Goal: Use online tool/utility: Utilize a website feature to perform a specific function

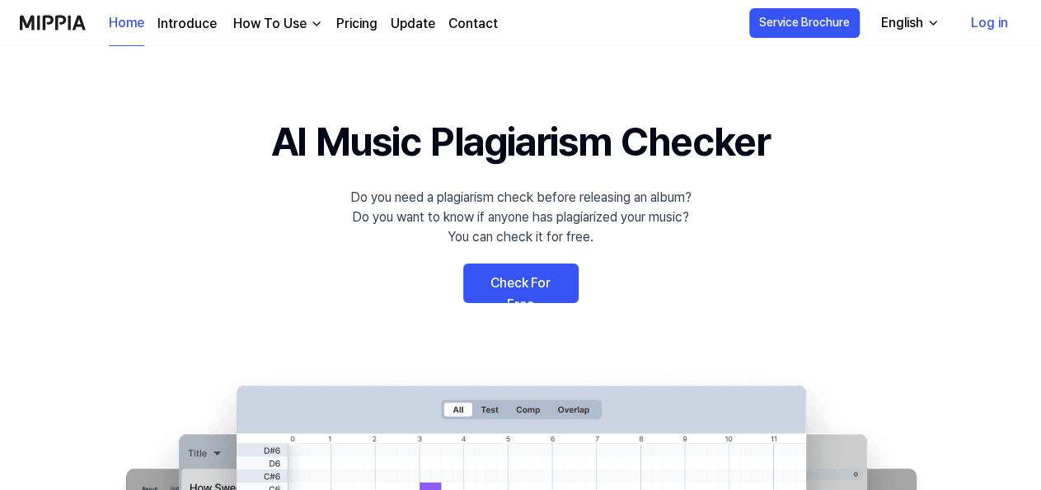
click at [510, 283] on link "Check For Free" at bounding box center [520, 284] width 115 height 40
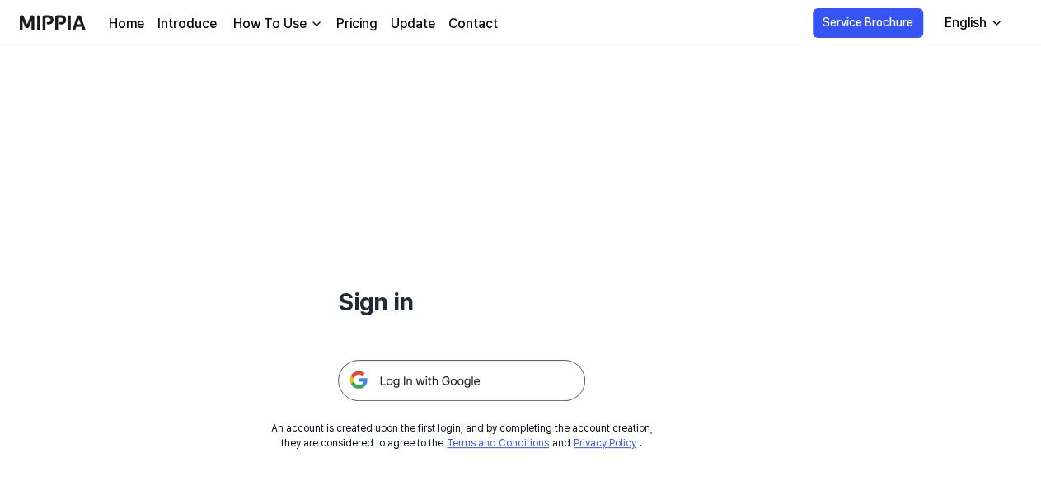
click at [462, 377] on img at bounding box center [461, 380] width 247 height 41
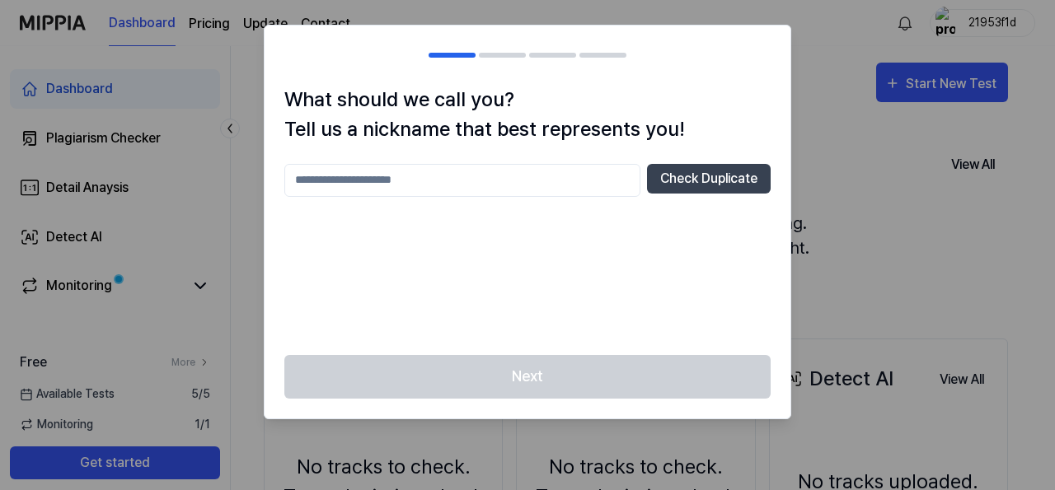
click at [330, 182] on input "text" at bounding box center [462, 180] width 356 height 33
type input "**********"
click at [708, 185] on button "Check Duplicate" at bounding box center [709, 179] width 124 height 30
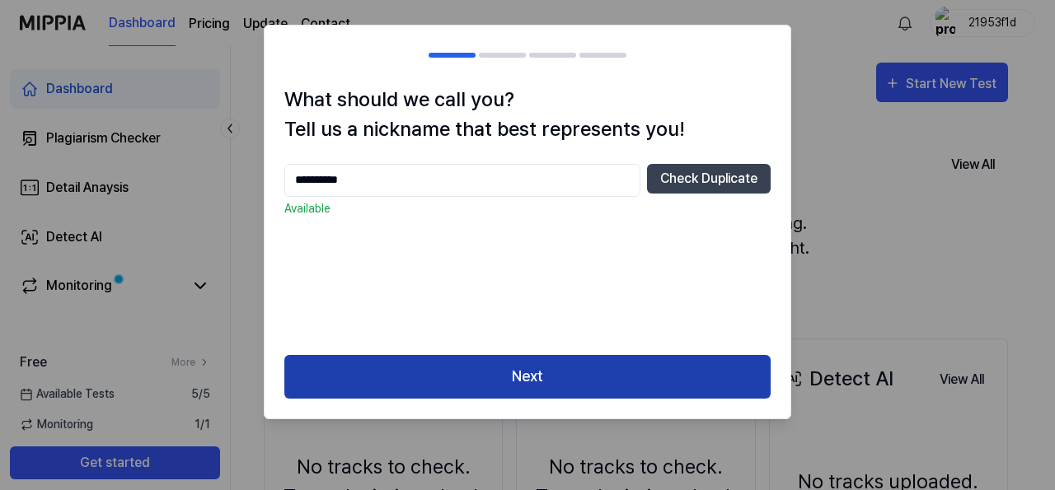
click at [579, 372] on button "Next" at bounding box center [527, 377] width 486 height 44
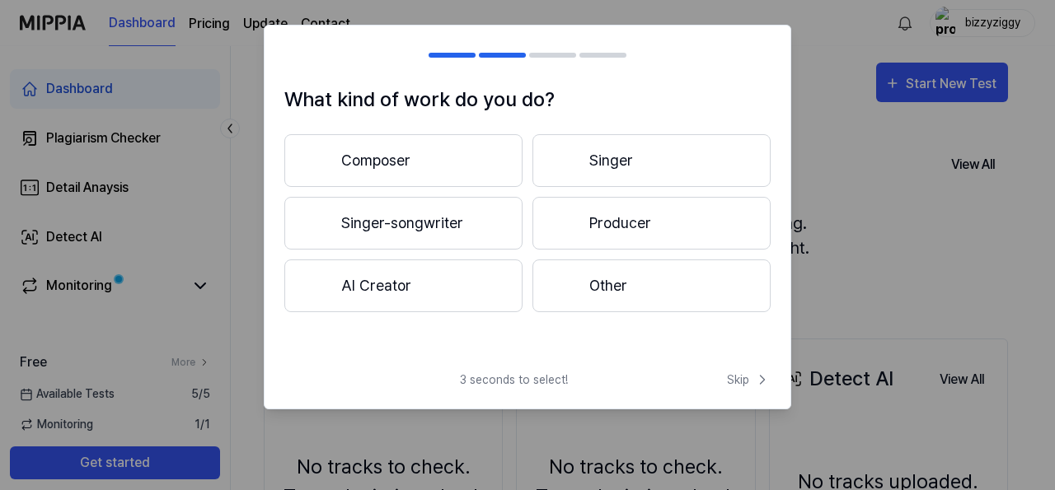
click at [620, 274] on button "Other" at bounding box center [651, 286] width 238 height 53
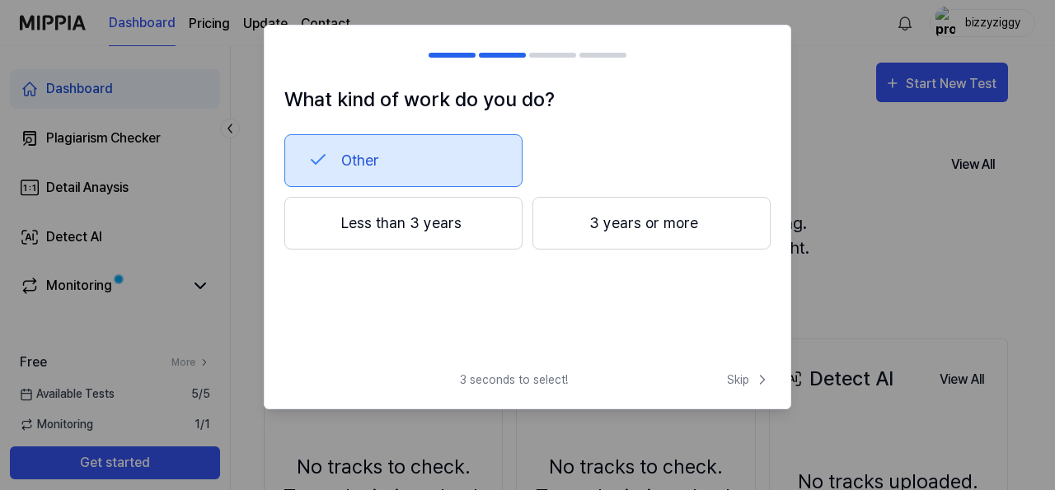
click at [442, 248] on button "Less than 3 years" at bounding box center [403, 223] width 238 height 53
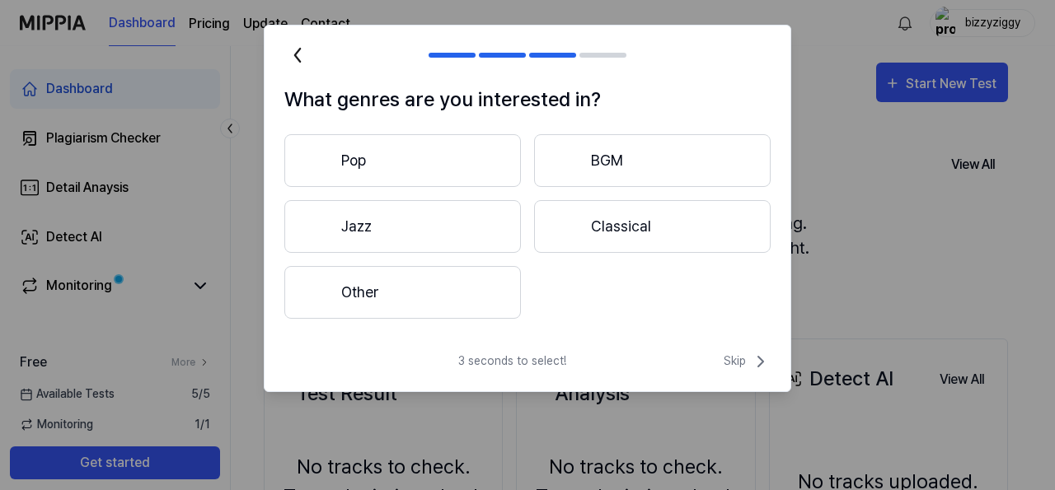
click at [424, 169] on button "Pop" at bounding box center [402, 160] width 236 height 53
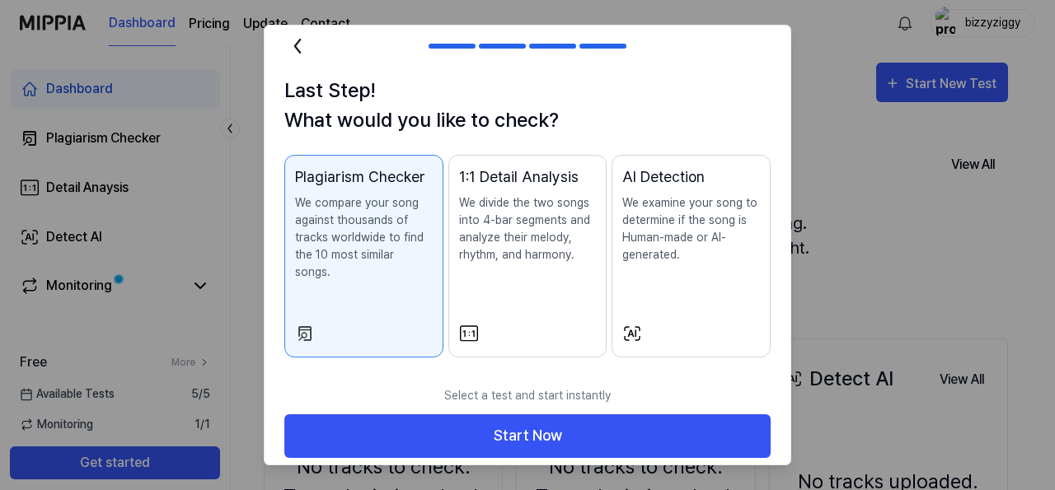
scroll to position [20, 0]
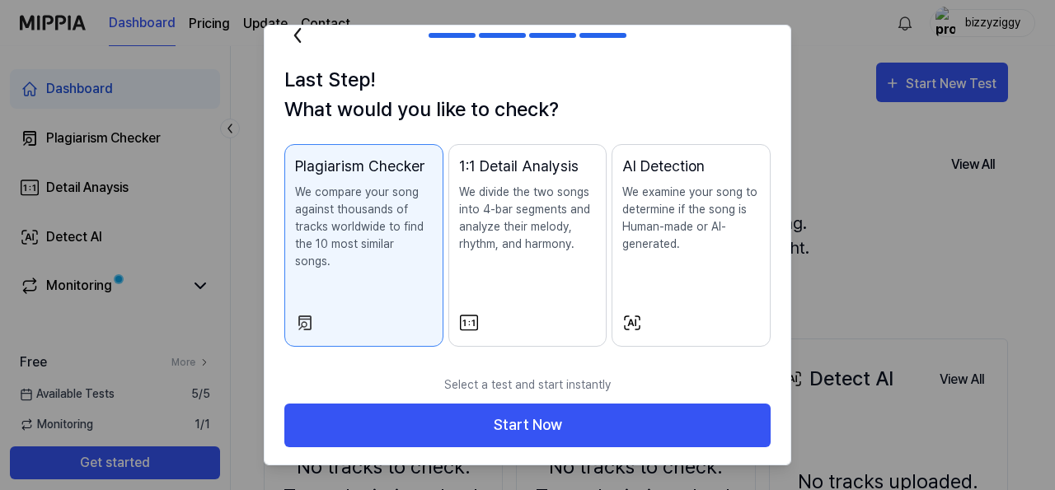
click at [541, 253] on div "1:1 Detail Analysis We divide the two songs into 4-bar segments and analyze the…" at bounding box center [528, 220] width 138 height 131
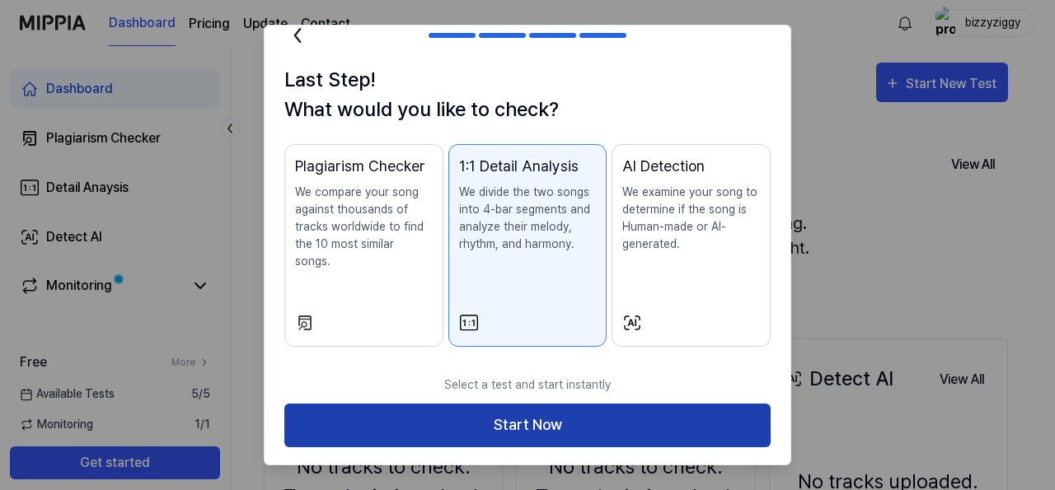
click at [551, 421] on button "Start Now" at bounding box center [527, 426] width 486 height 44
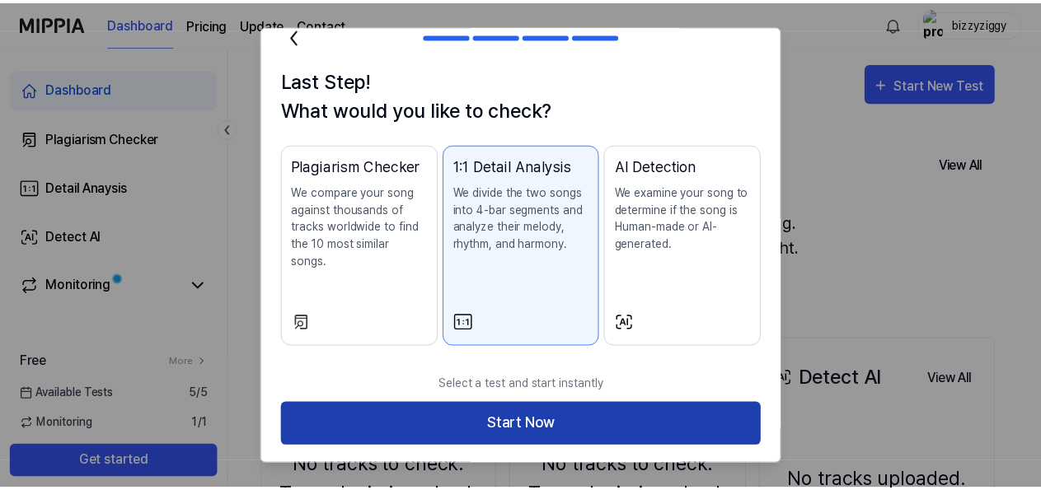
scroll to position [0, 0]
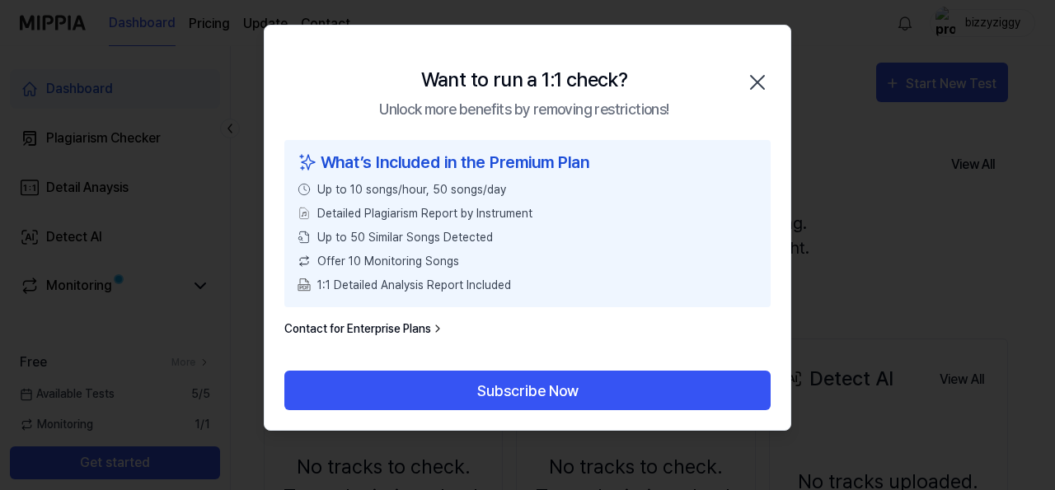
click at [761, 81] on icon "button" at bounding box center [757, 82] width 26 height 26
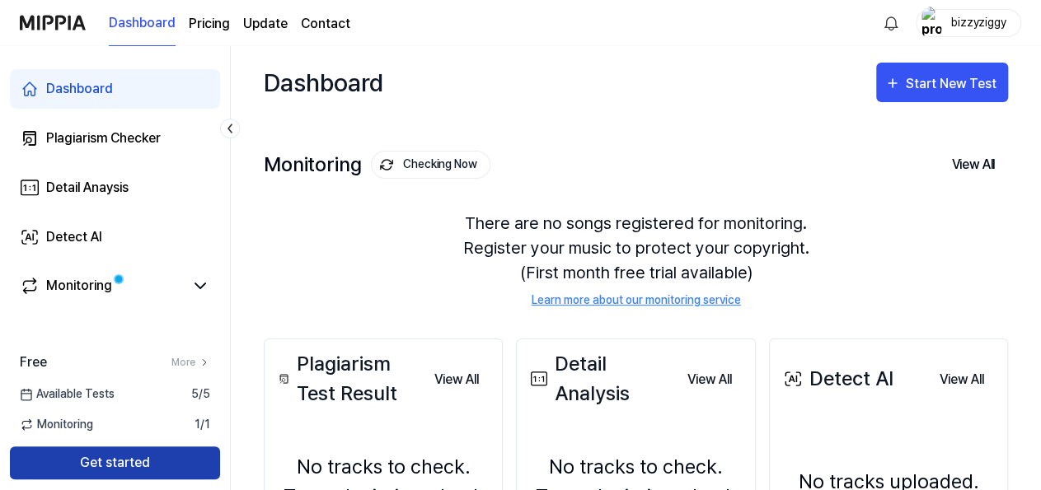
click at [149, 457] on button "Get started" at bounding box center [115, 463] width 210 height 33
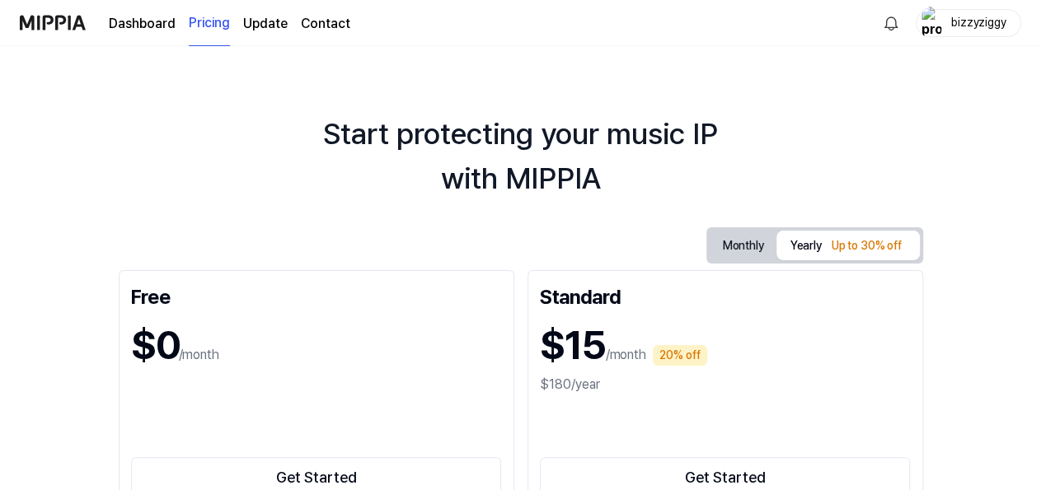
click at [219, 360] on p "/month" at bounding box center [199, 355] width 40 height 20
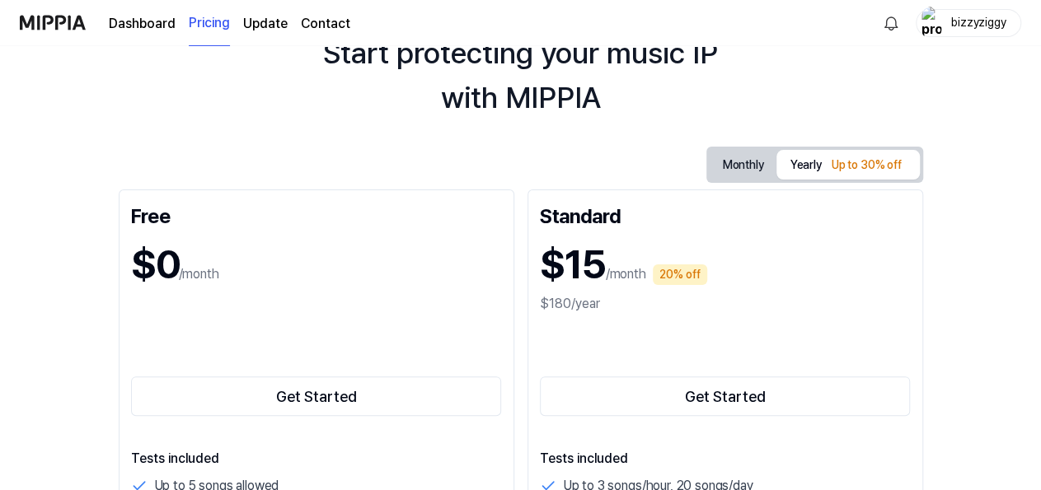
scroll to position [173, 0]
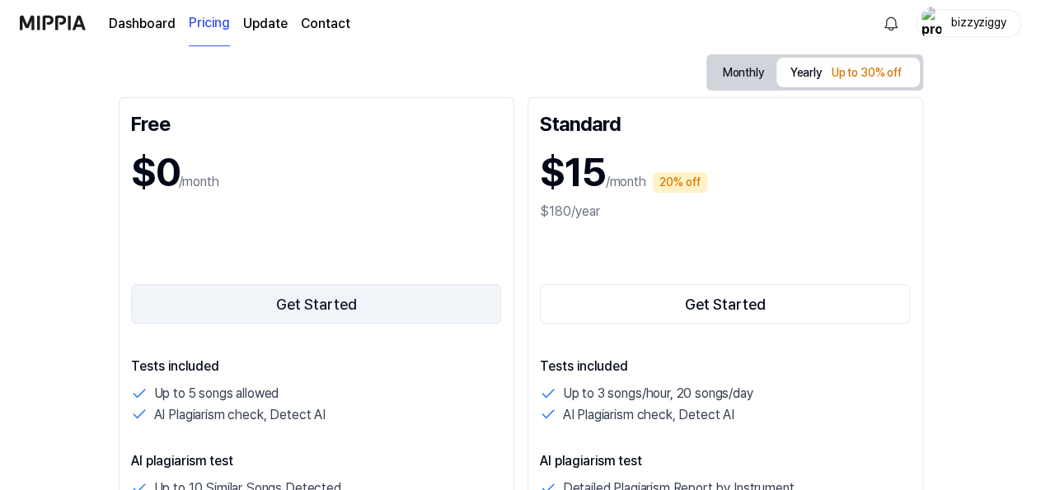
click at [347, 300] on button "Get Started" at bounding box center [316, 304] width 371 height 40
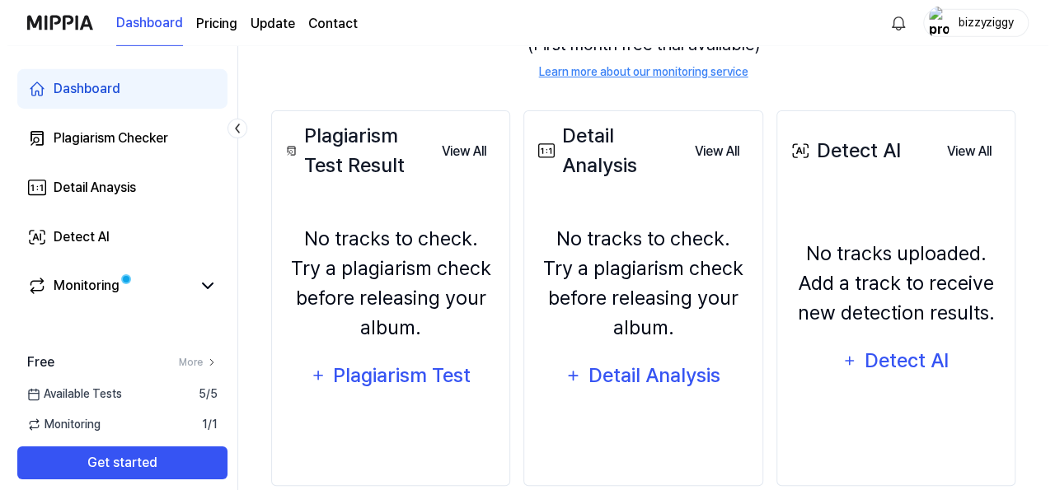
scroll to position [255, 0]
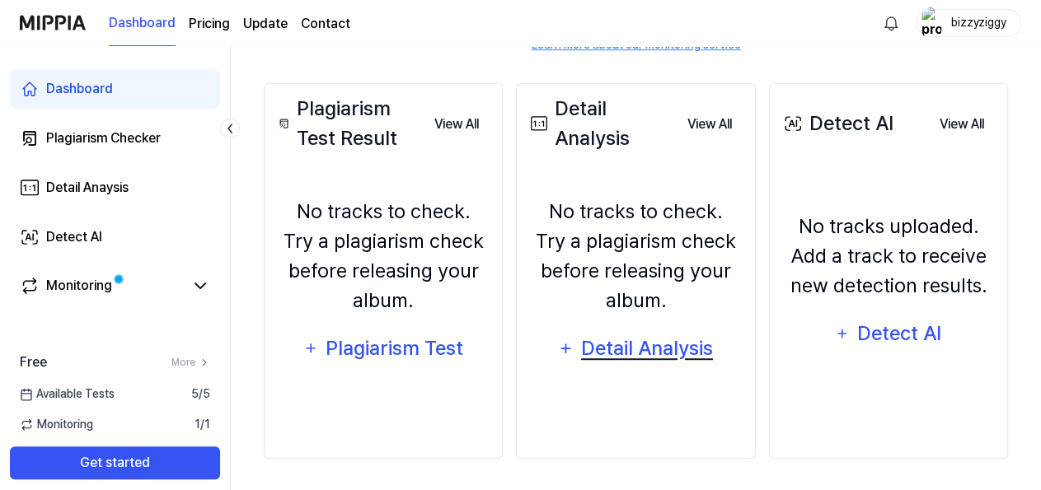
click at [558, 343] on icon "button" at bounding box center [565, 349] width 17 height 20
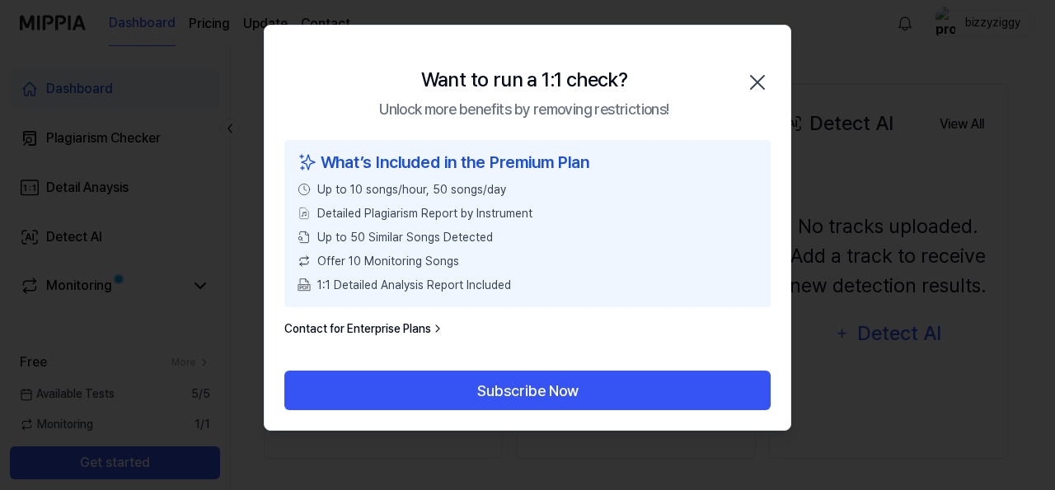
click at [746, 76] on icon "button" at bounding box center [757, 82] width 26 height 26
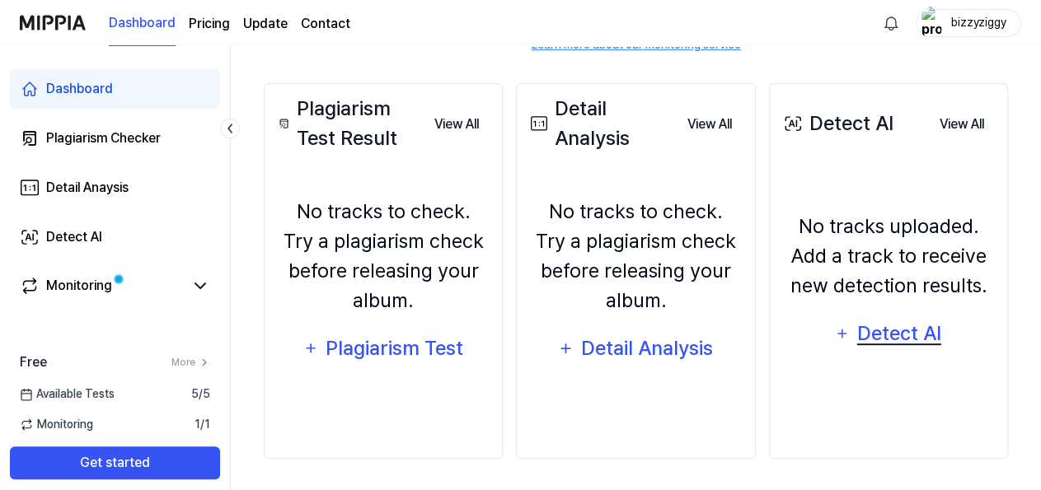
click at [842, 334] on icon "button" at bounding box center [842, 334] width 8 height 8
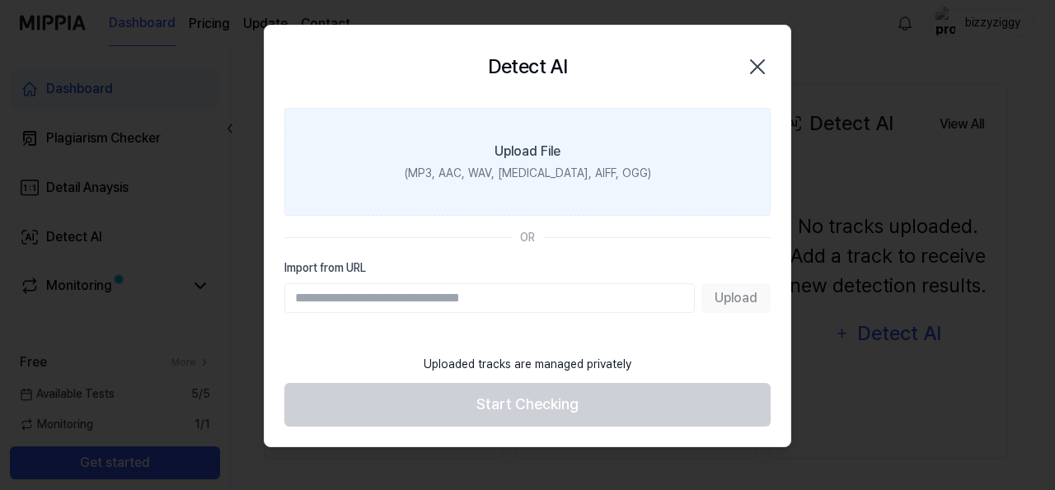
click at [555, 159] on div "Upload File" at bounding box center [527, 152] width 66 height 20
click at [0, 0] on input "Upload File (MP3, AAC, WAV, FLAC, AIFF, OGG)" at bounding box center [0, 0] width 0 height 0
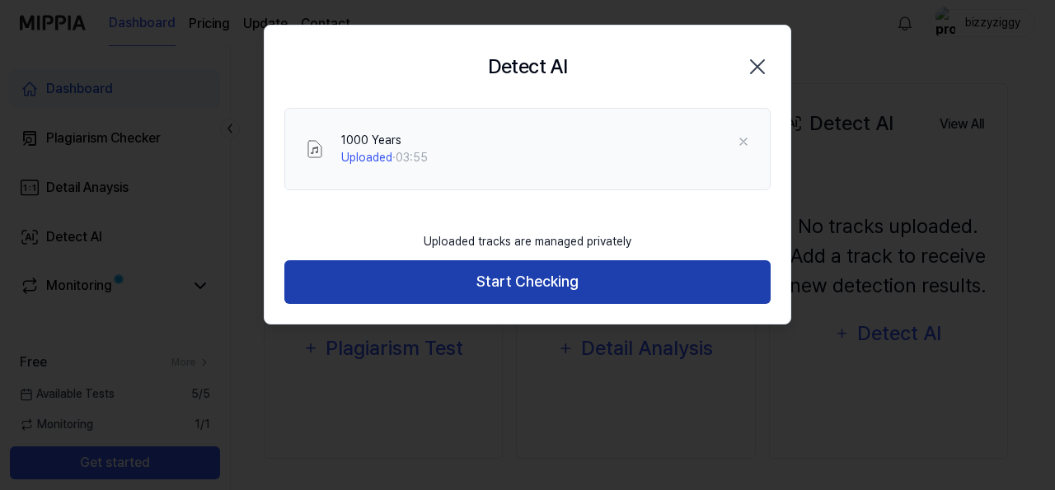
click at [576, 278] on button "Start Checking" at bounding box center [527, 282] width 486 height 44
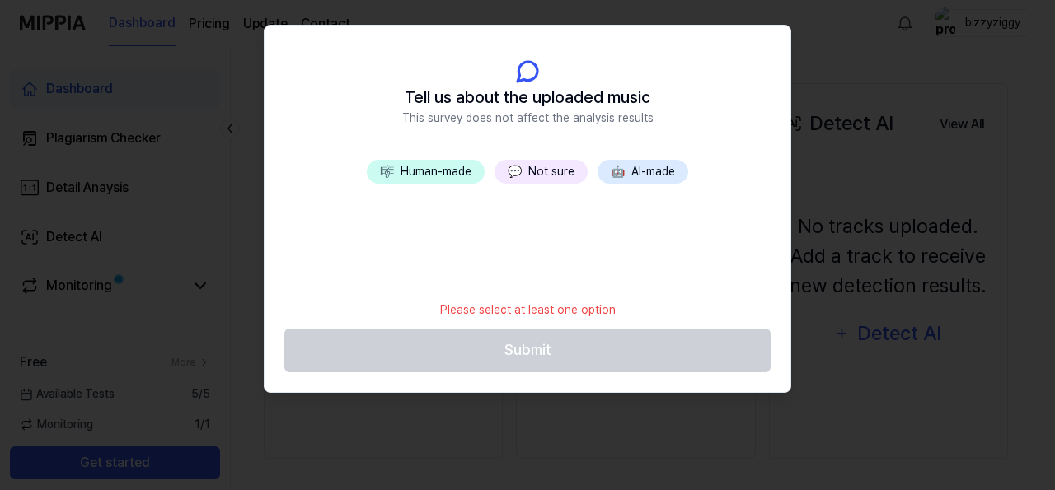
click at [467, 175] on button "🎼 Human-made" at bounding box center [426, 172] width 118 height 24
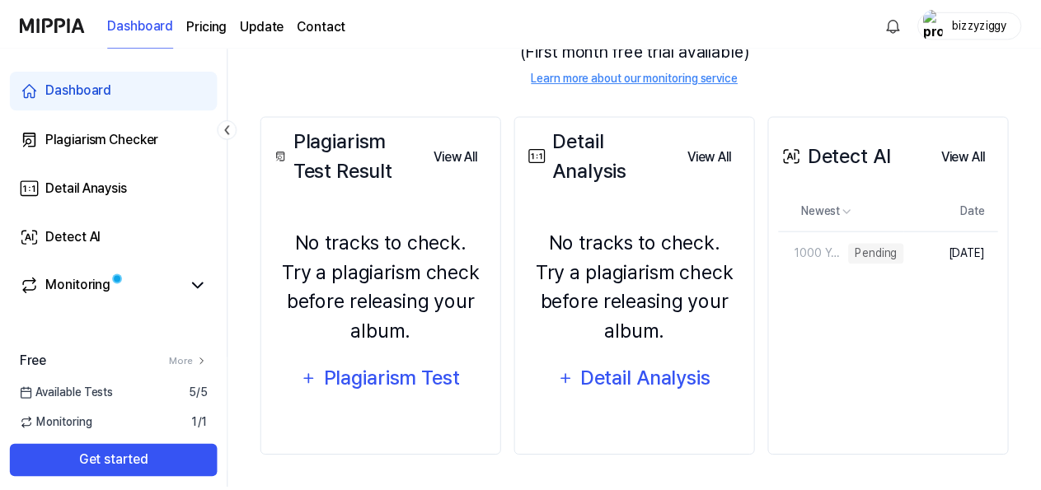
scroll to position [222, 0]
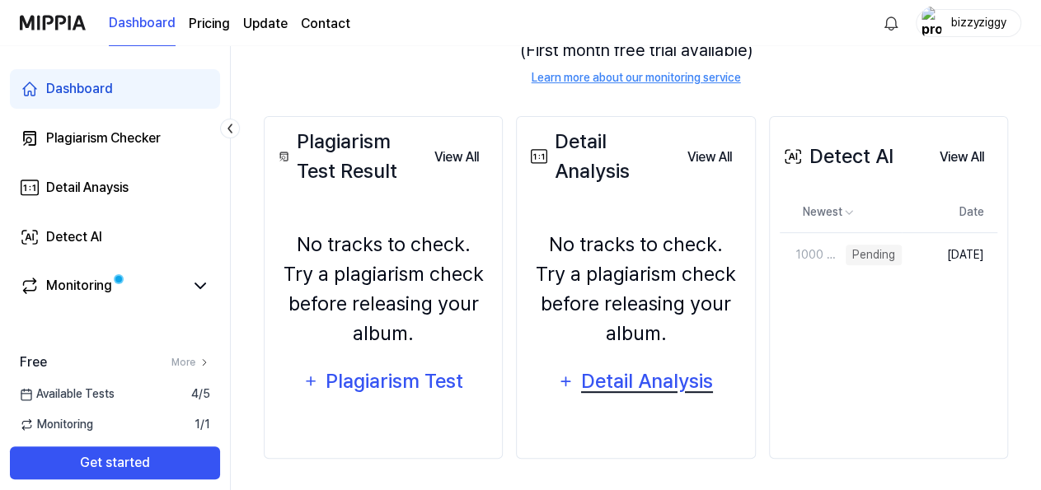
click at [563, 386] on icon "button" at bounding box center [565, 382] width 17 height 20
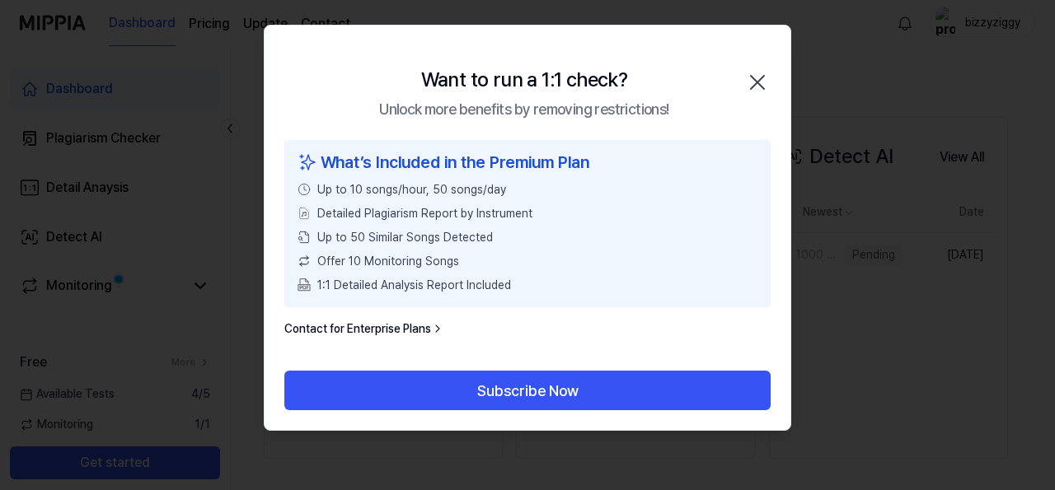
click at [749, 83] on icon "button" at bounding box center [757, 82] width 26 height 26
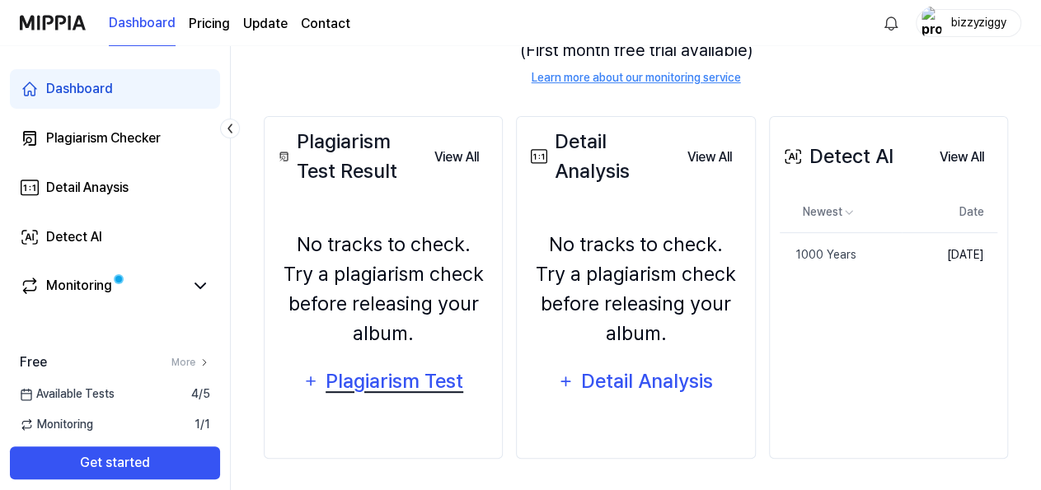
click at [314, 381] on icon "button" at bounding box center [311, 381] width 8 height 8
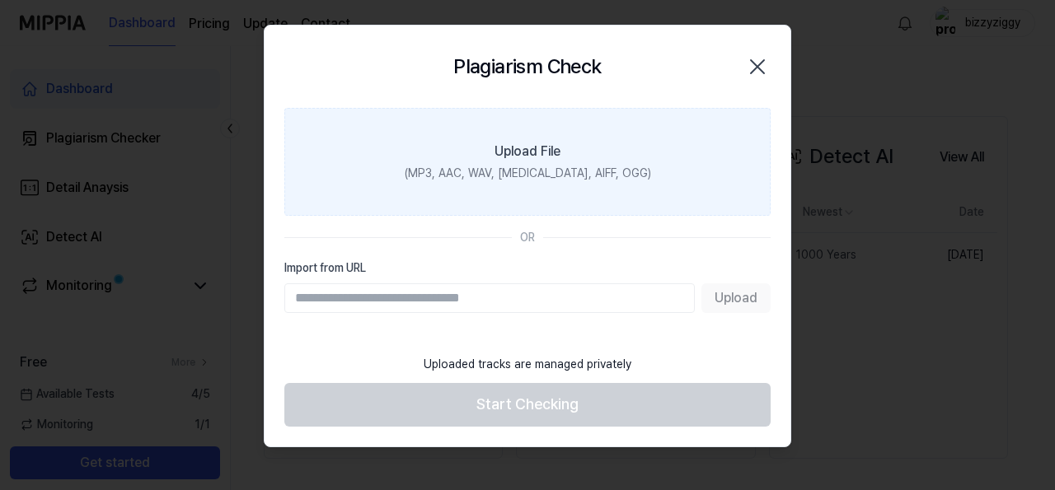
click at [542, 144] on div "Upload File" at bounding box center [527, 152] width 66 height 20
click at [0, 0] on input "Upload File (MP3, AAC, WAV, FLAC, AIFF, OGG)" at bounding box center [0, 0] width 0 height 0
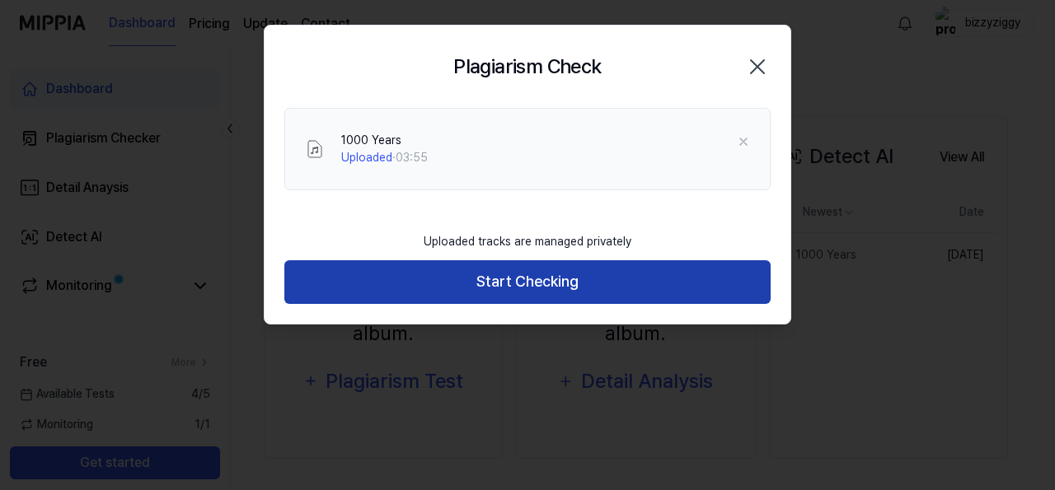
click at [558, 286] on button "Start Checking" at bounding box center [527, 282] width 486 height 44
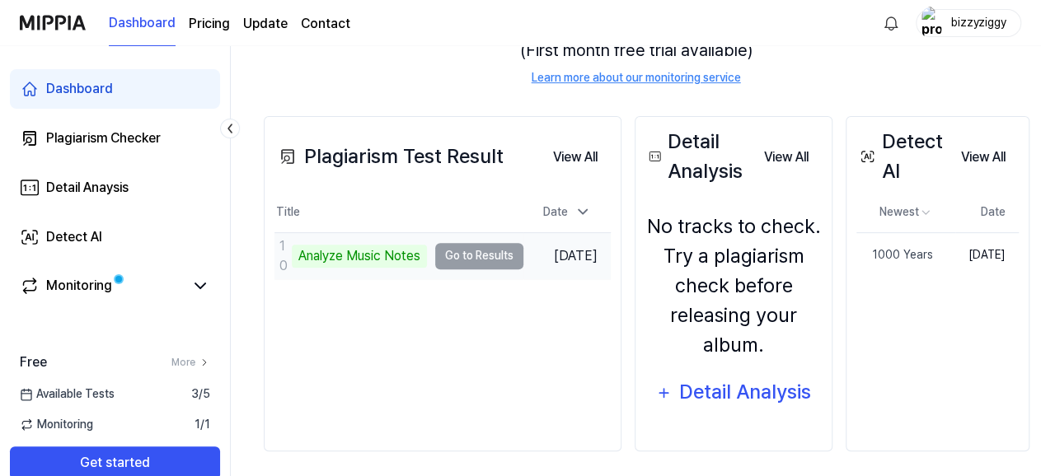
click at [481, 260] on td "1000 Years Analyze Music Notes Go to Results" at bounding box center [398, 256] width 249 height 46
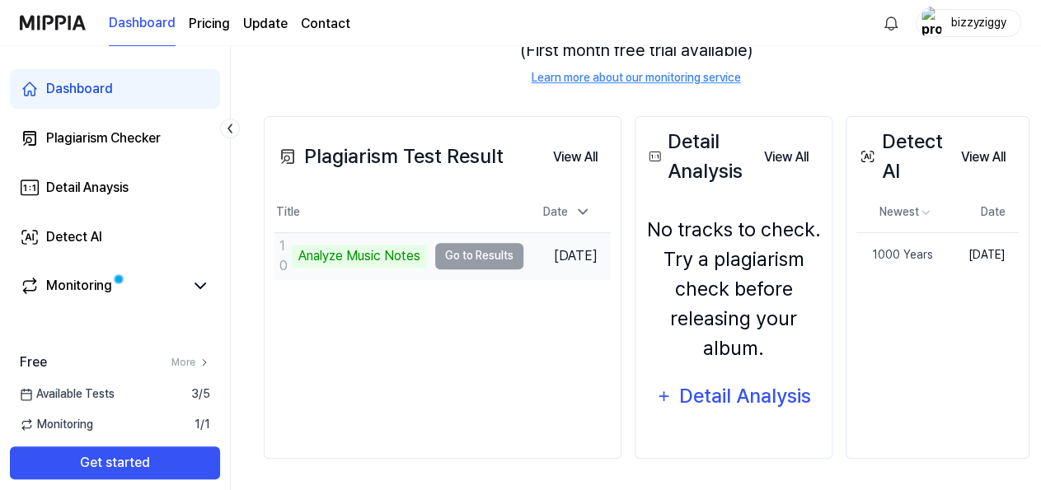
click at [523, 252] on td "Aug 13, 2025" at bounding box center [566, 255] width 87 height 47
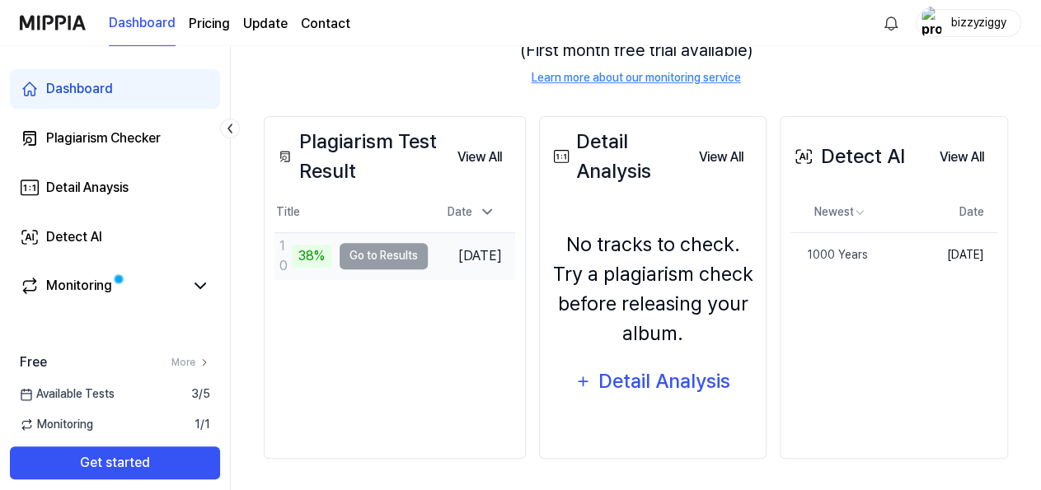
click at [403, 259] on td "1000 Years 38% Go to Results" at bounding box center [350, 256] width 153 height 46
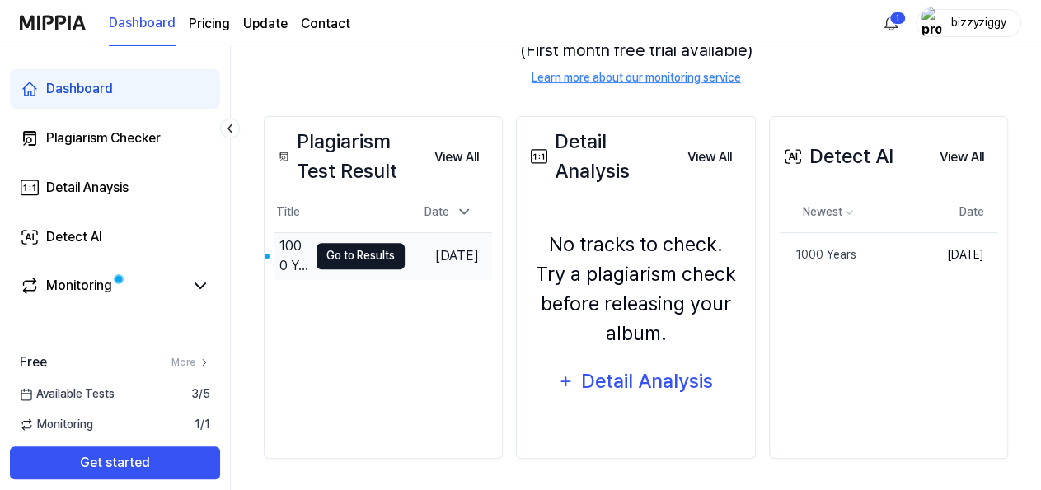
click at [342, 261] on button "Go to Results" at bounding box center [360, 256] width 88 height 26
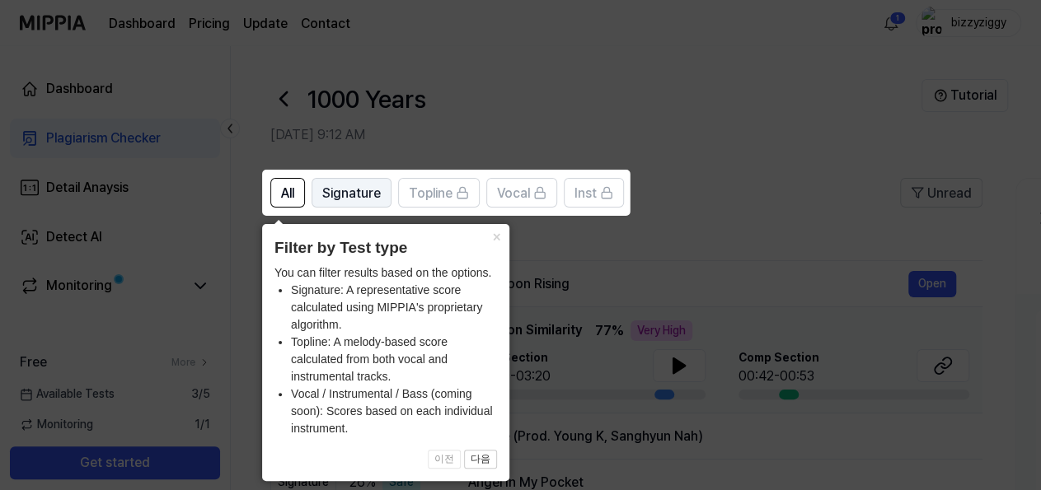
click at [348, 195] on span "Signature" at bounding box center [351, 194] width 59 height 20
click at [294, 195] on span "All" at bounding box center [287, 194] width 13 height 20
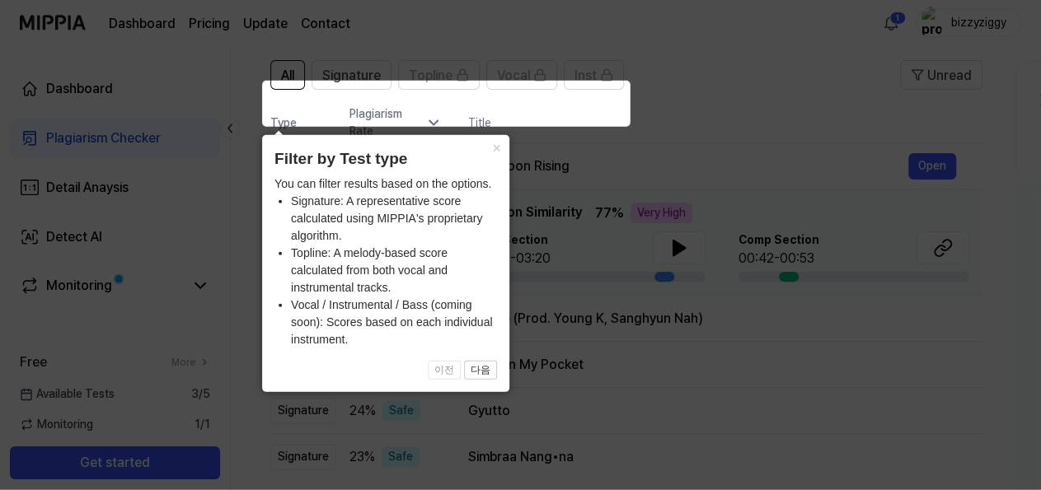
scroll to position [86, 0]
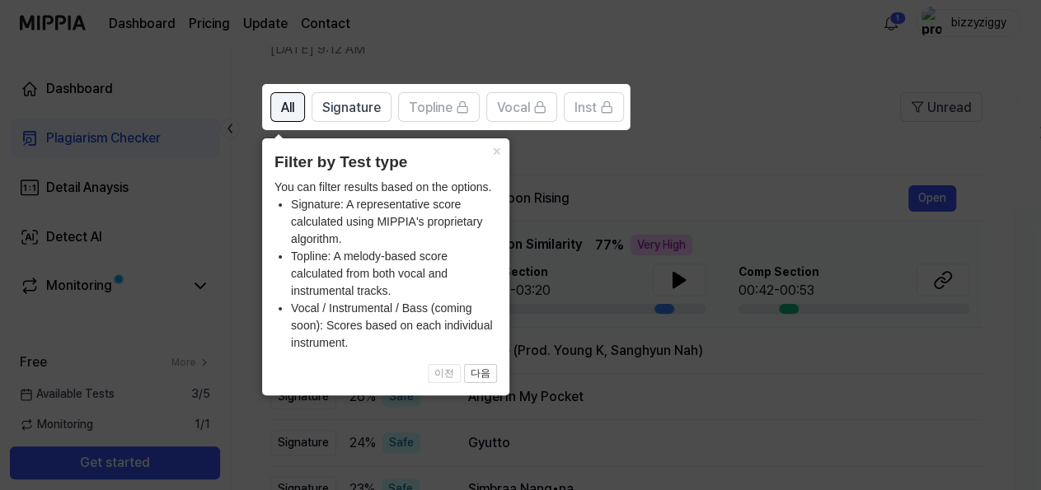
click at [281, 103] on span "All" at bounding box center [287, 108] width 13 height 20
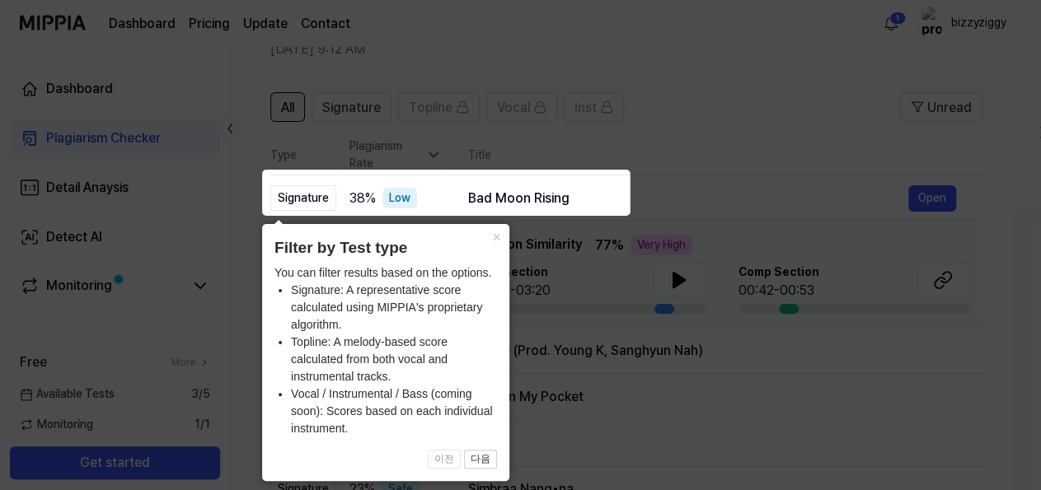
scroll to position [0, 0]
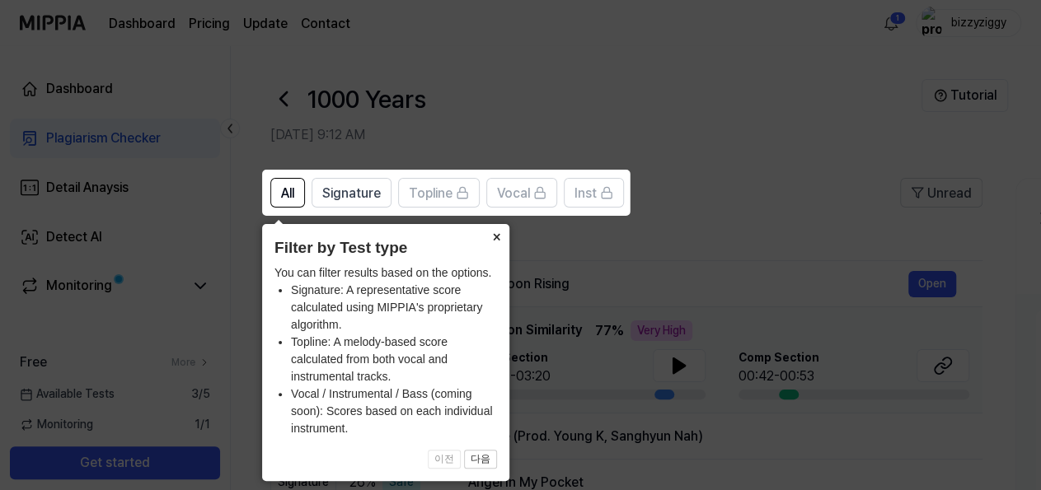
click at [496, 235] on button "×" at bounding box center [496, 235] width 26 height 23
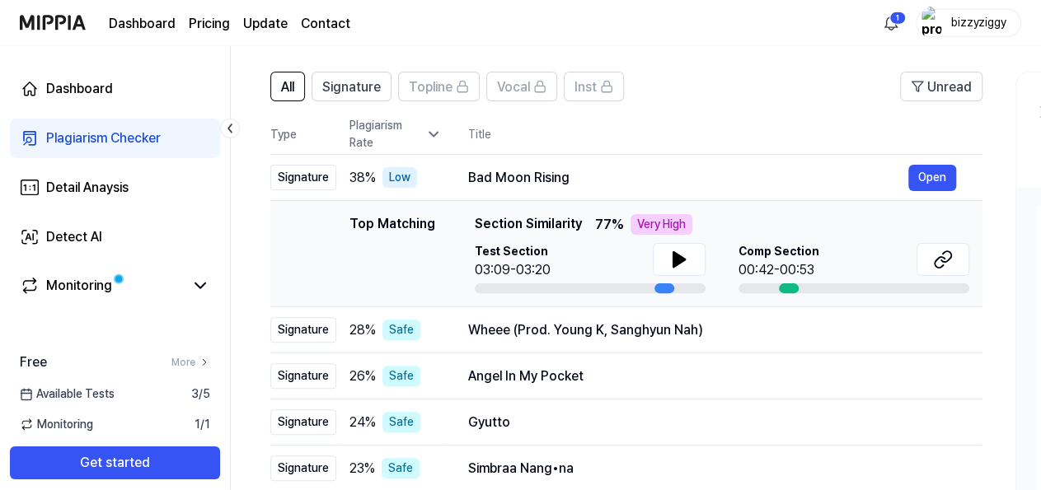
scroll to position [101, 0]
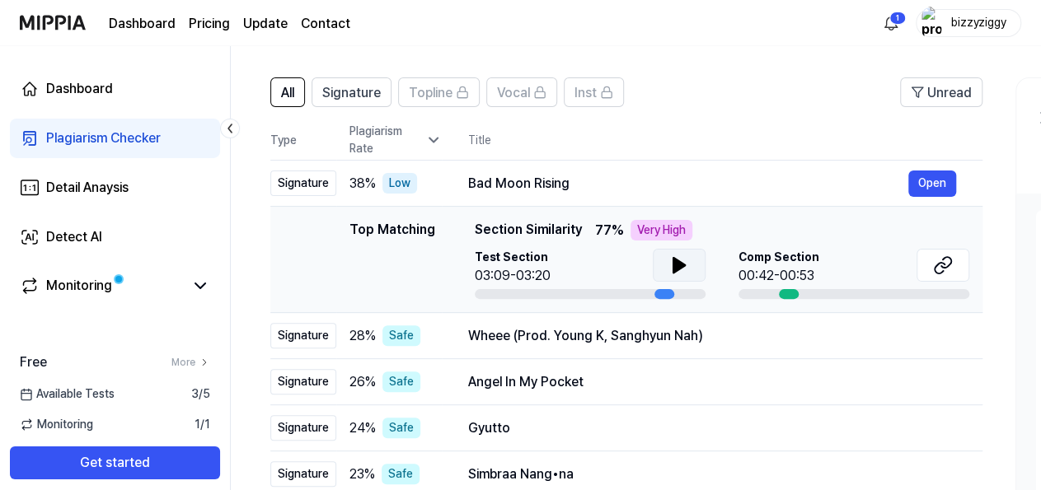
click at [675, 266] on icon at bounding box center [679, 265] width 12 height 15
click at [675, 266] on icon at bounding box center [675, 265] width 3 height 13
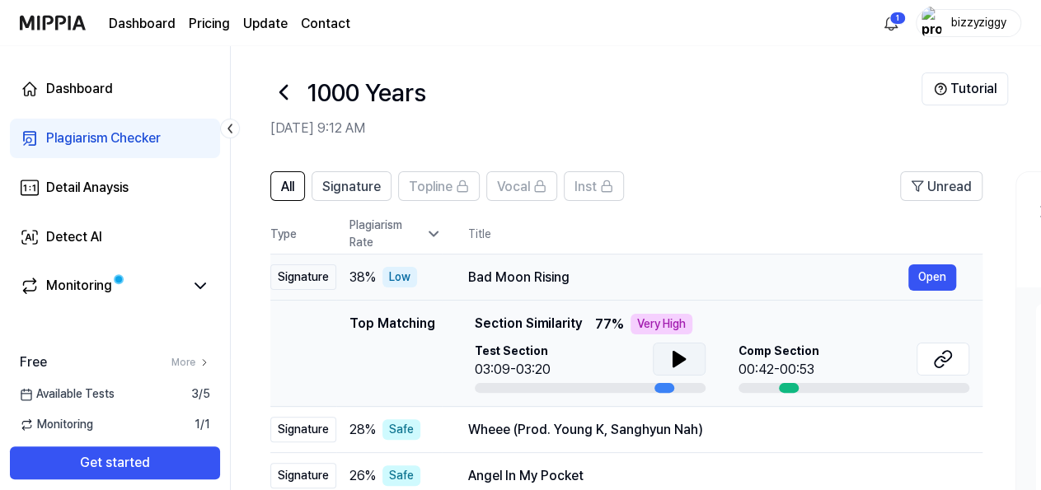
scroll to position [0, 0]
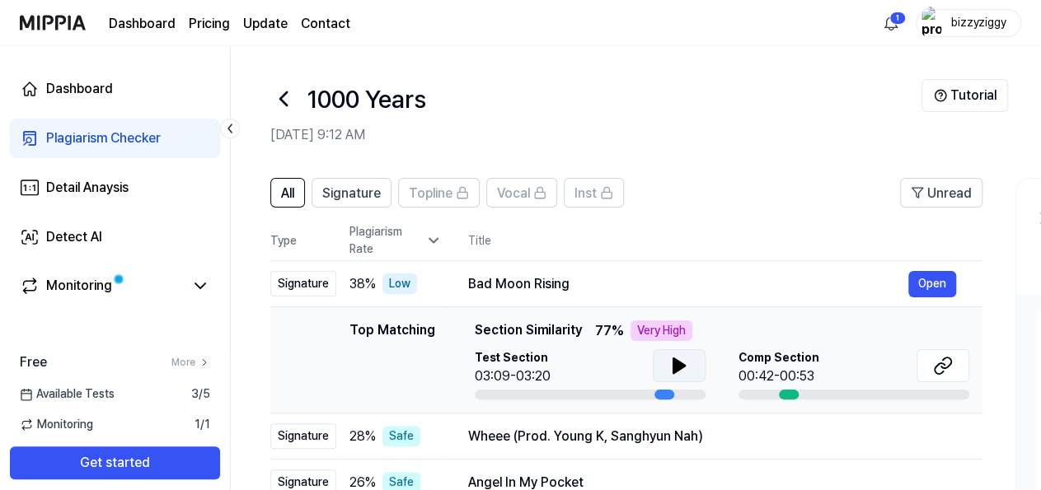
click at [286, 98] on icon at bounding box center [283, 99] width 26 height 26
click at [279, 103] on icon at bounding box center [283, 99] width 26 height 26
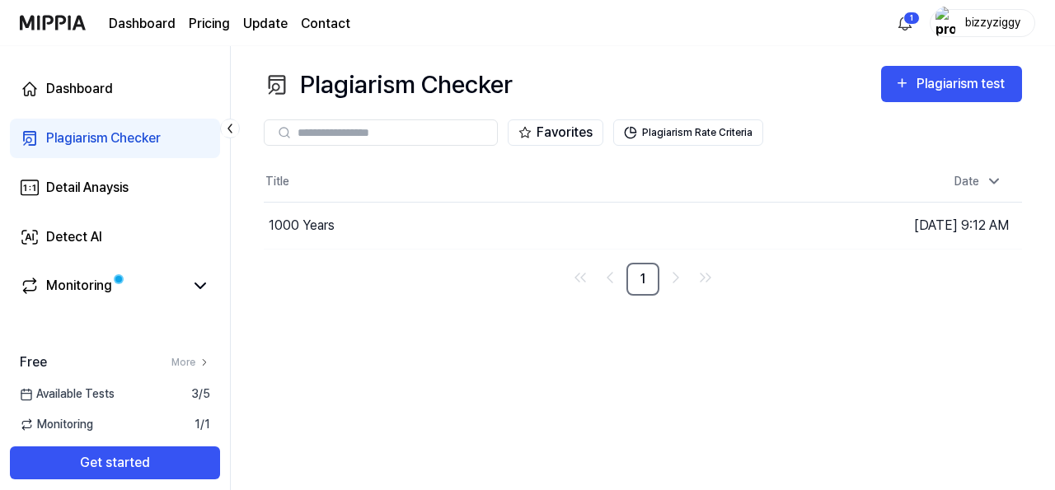
click at [233, 133] on icon at bounding box center [230, 128] width 16 height 16
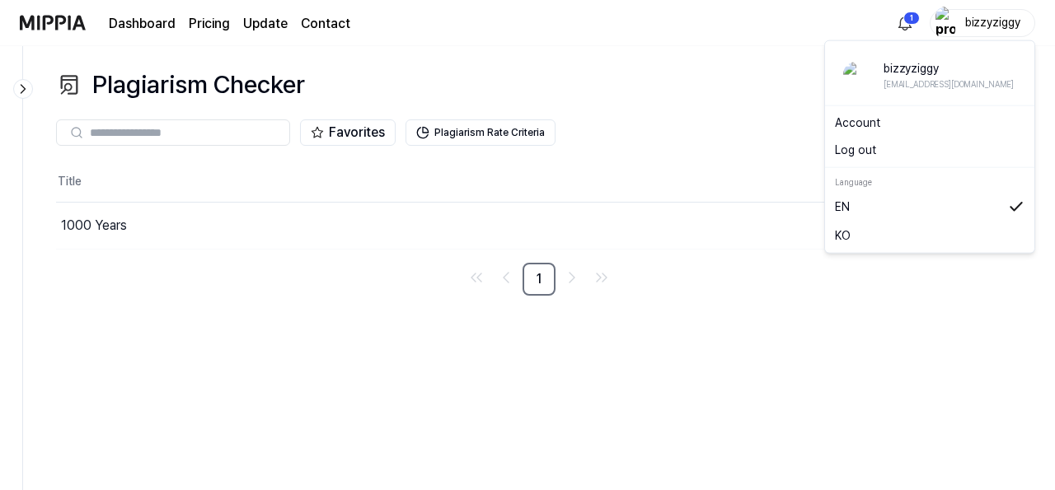
click at [976, 29] on div "bizzyziggy" at bounding box center [992, 22] width 64 height 18
click at [864, 150] on button "Log out" at bounding box center [930, 150] width 190 height 17
